Goal: Navigation & Orientation: Go to known website

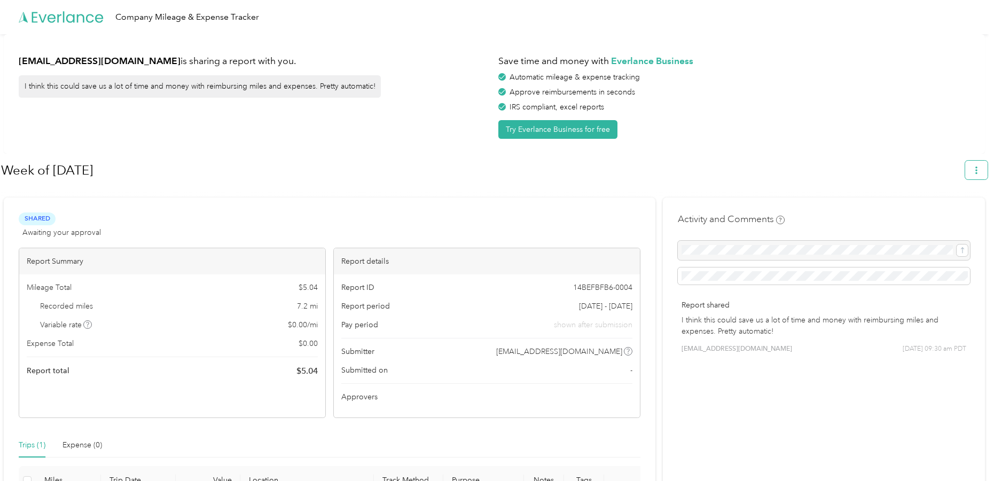
click at [980, 169] on icon "button" at bounding box center [976, 170] width 7 height 7
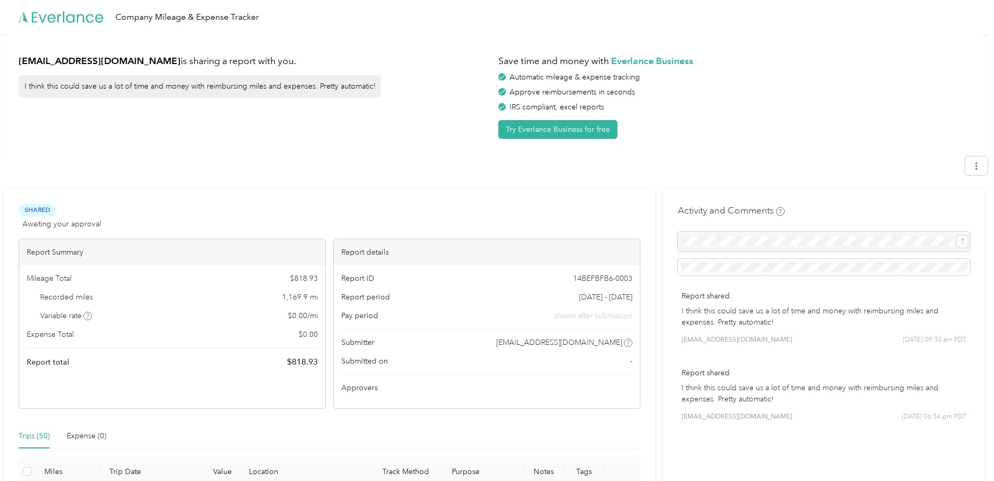
click at [72, 12] on icon at bounding box center [61, 17] width 85 height 61
